Goal: Information Seeking & Learning: Learn about a topic

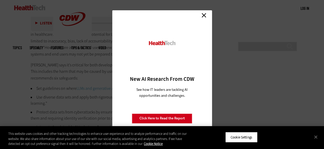
scroll to position [1094, 0]
click at [203, 17] on link "Close" at bounding box center [204, 16] width 8 height 8
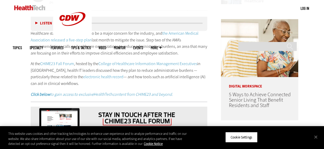
scroll to position [266, 0]
